Goal: Register for event/course

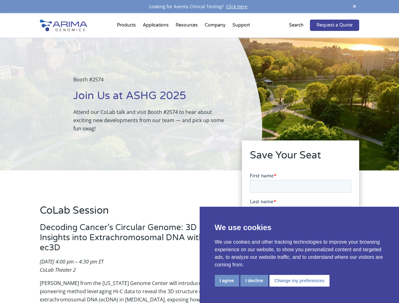
click at [199, 152] on div "Booth #2574 Join Us at ASHG 2025 Attend our CoLab talk and visit Booth #2574 to…" at bounding box center [131, 104] width 262 height 133
click at [227, 281] on button "I agree" at bounding box center [227, 281] width 24 height 12
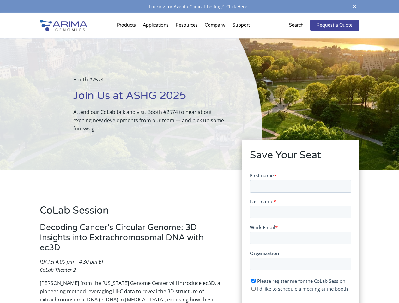
click at [254, 289] on input "I'd like to schedule a meeting at the booth" at bounding box center [253, 288] width 4 height 4
click at [298, 289] on span "I'd like to schedule a meeting at the booth" at bounding box center [302, 288] width 91 height 6
click at [255, 289] on input "I'd like to schedule a meeting at the booth" at bounding box center [253, 288] width 4 height 4
checkbox input "false"
click at [354, 7] on span at bounding box center [354, 7] width 9 height 9
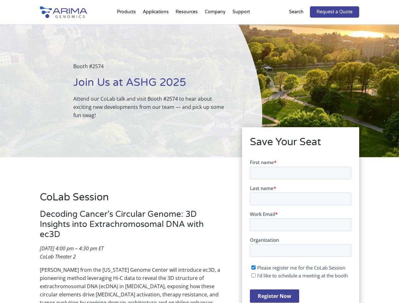
click at [127, 27] on div "Booth #2574 Join Us at ASHG 2025 Attend our CoLab talk and visit Booth #2574 to…" at bounding box center [131, 90] width 262 height 133
click at [187, 27] on div "Booth #2574 Join Us at ASHG 2025 Attend our CoLab talk and visit Booth #2574 to…" at bounding box center [131, 90] width 262 height 133
click at [215, 27] on div "Booth #2574 Join Us at ASHG 2025 Attend our CoLab talk and visit Booth #2574 to…" at bounding box center [131, 90] width 262 height 133
click at [241, 27] on div "Booth #2574 Join Us at ASHG 2025 Attend our CoLab talk and visit Booth #2574 to…" at bounding box center [131, 90] width 262 height 133
